Goal: Find specific page/section: Find specific page/section

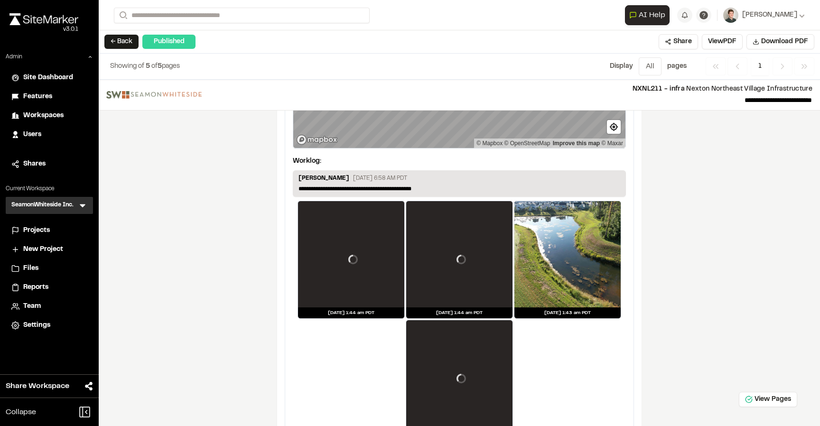
scroll to position [1643, 0]
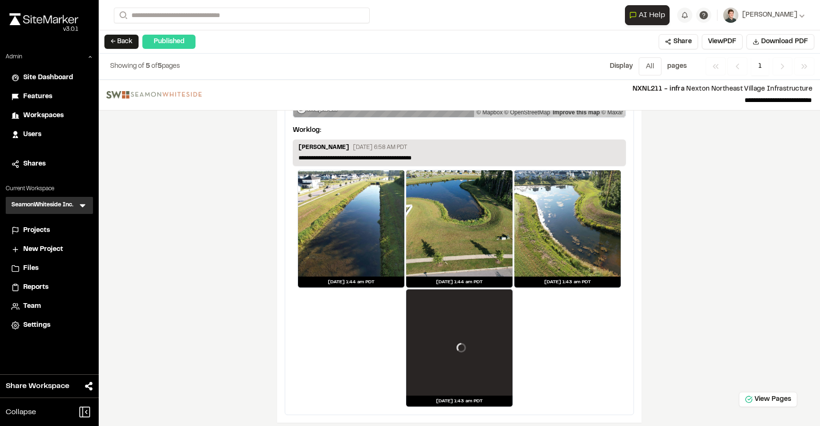
click at [345, 233] on div at bounding box center [351, 223] width 106 height 106
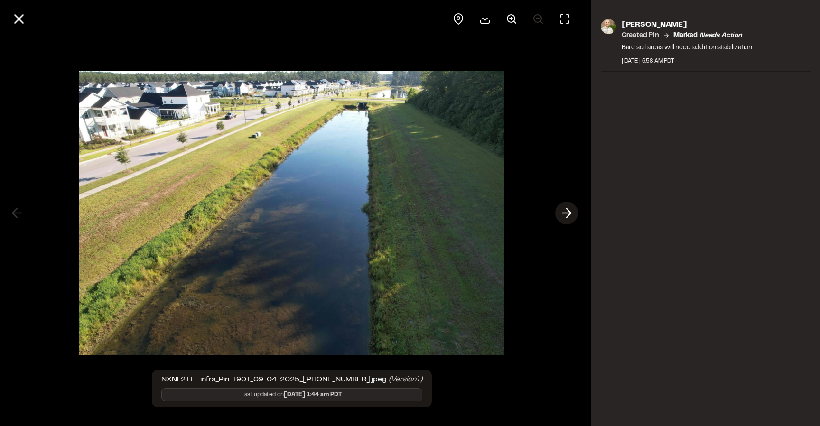
click at [567, 212] on icon at bounding box center [566, 213] width 15 height 16
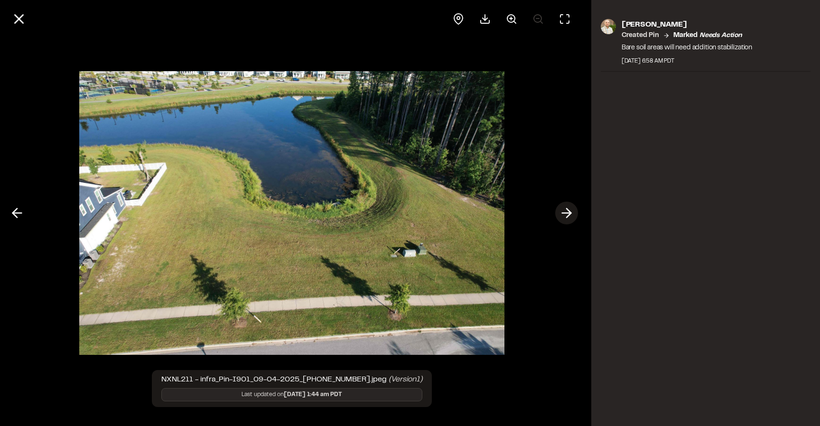
click at [568, 206] on icon at bounding box center [566, 213] width 15 height 16
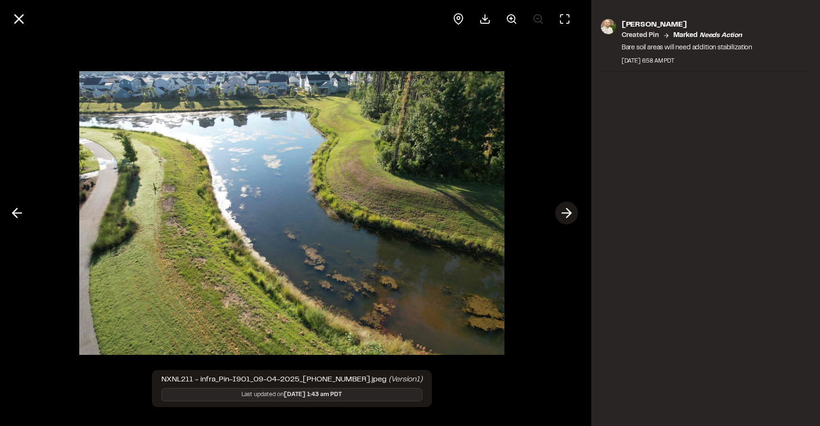
click at [562, 213] on line at bounding box center [566, 213] width 9 height 0
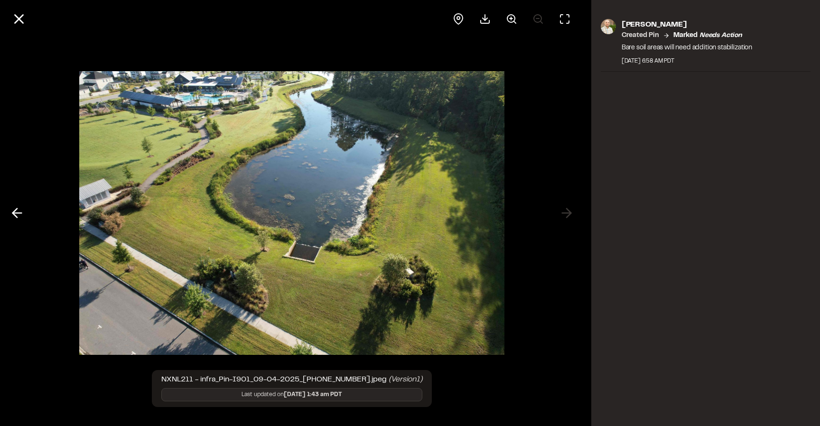
click at [562, 212] on div at bounding box center [291, 213] width 583 height 426
click at [20, 21] on line at bounding box center [19, 19] width 8 height 8
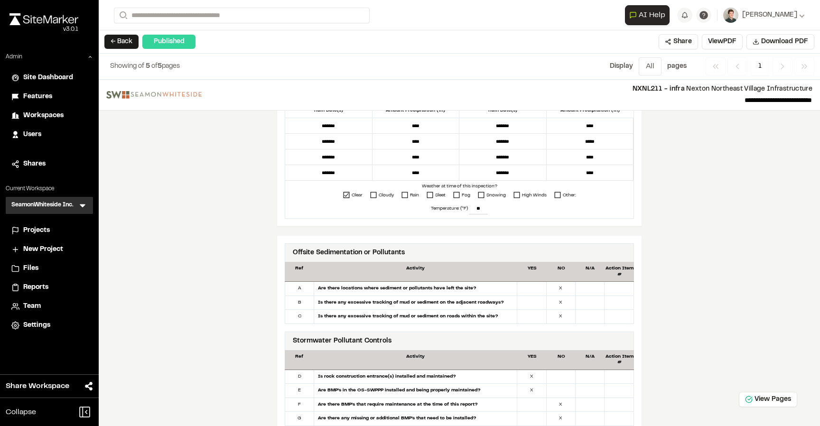
scroll to position [0, 0]
